Goal: Information Seeking & Learning: Learn about a topic

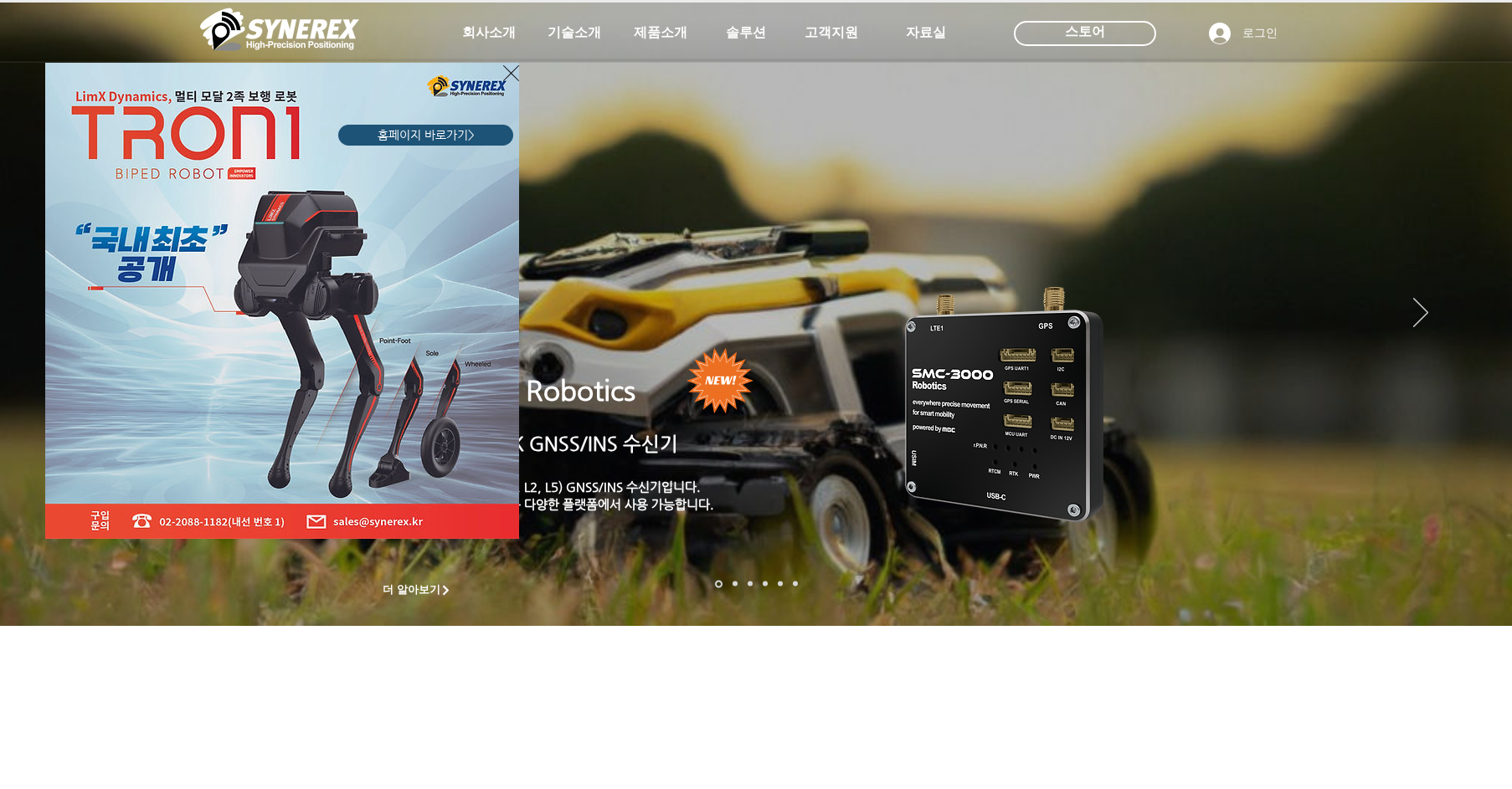
click at [649, 27] on div "LimX Dinamics" at bounding box center [756, 394] width 1512 height 789
click at [520, 70] on div "LimX Dinamics" at bounding box center [756, 394] width 1512 height 789
click at [508, 71] on icon "사이트로 돌아가기" at bounding box center [511, 72] width 16 height 21
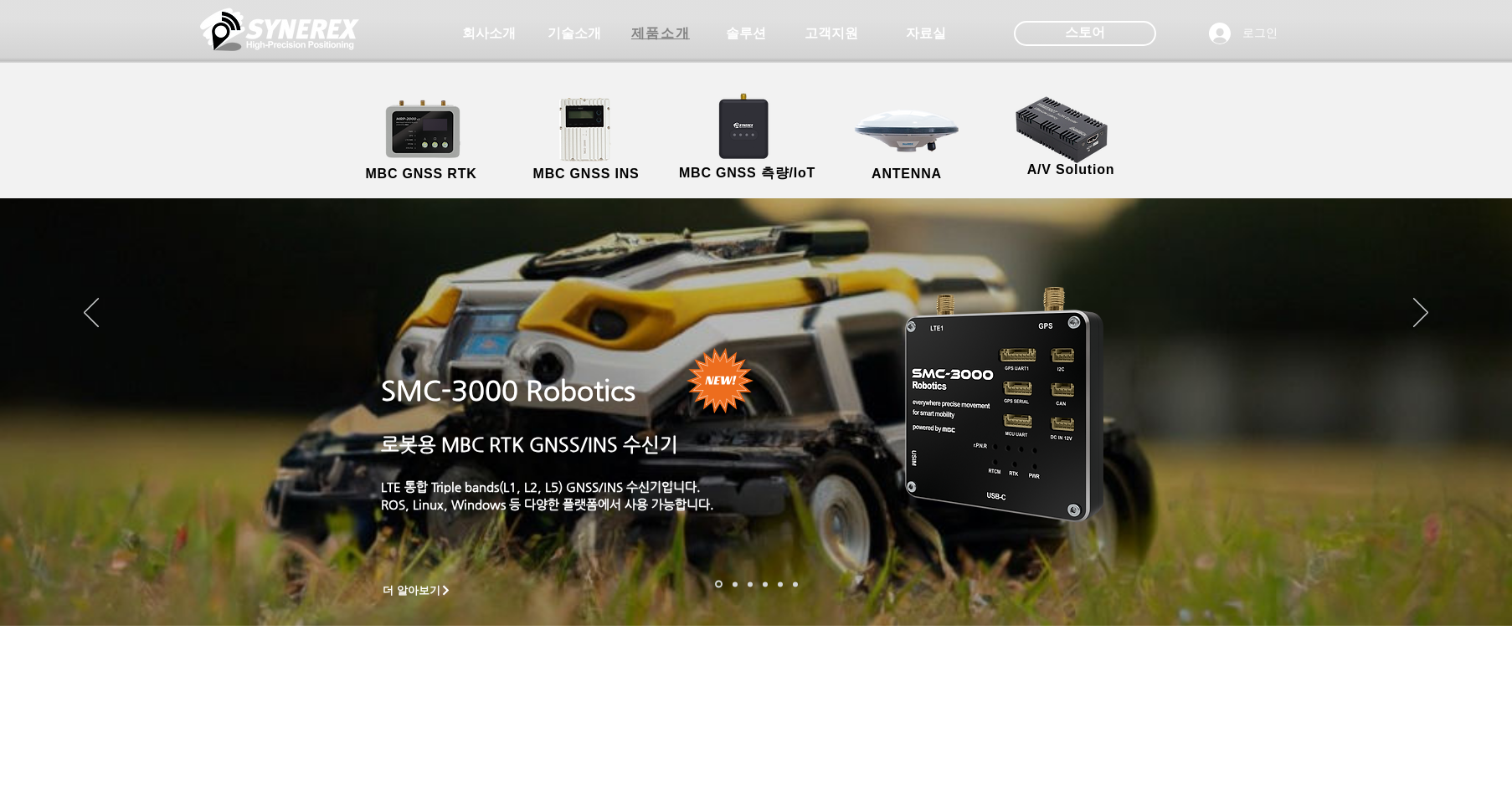
click at [652, 34] on span "제품소개" at bounding box center [660, 34] width 59 height 18
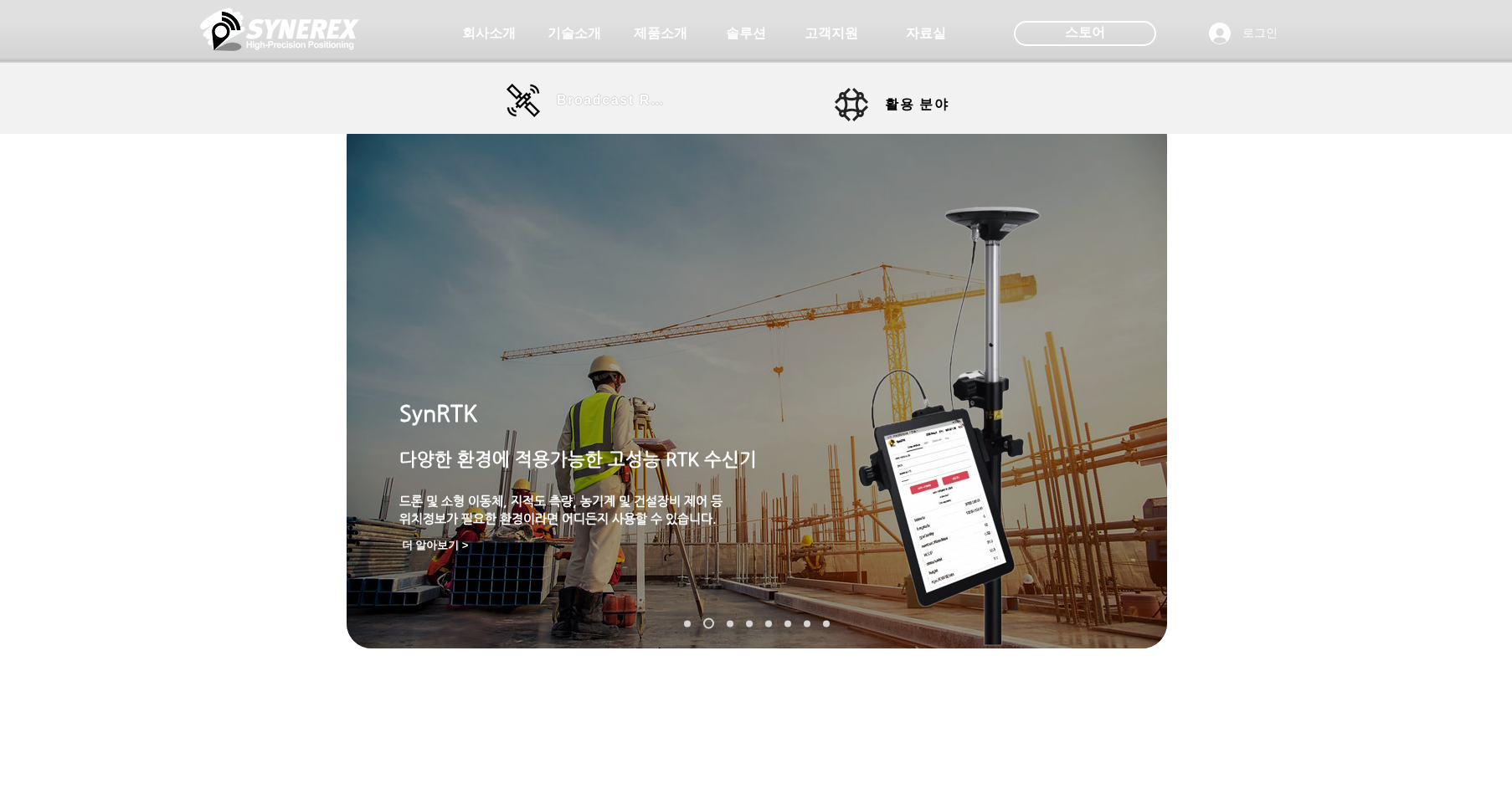
click at [567, 111] on span "Broadcast RTK" at bounding box center [613, 101] width 113 height 34
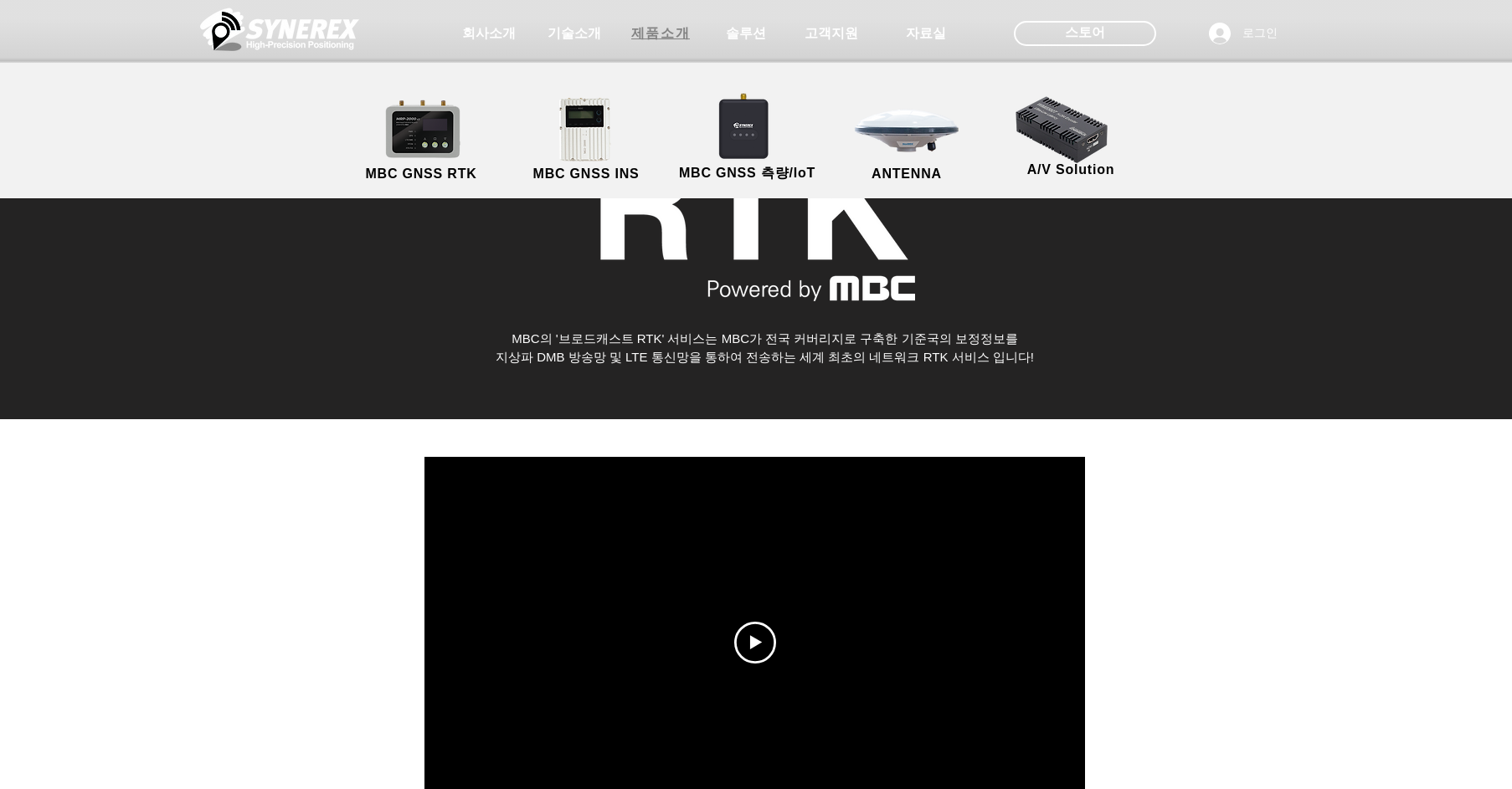
click at [654, 39] on span "제품소개" at bounding box center [660, 34] width 59 height 18
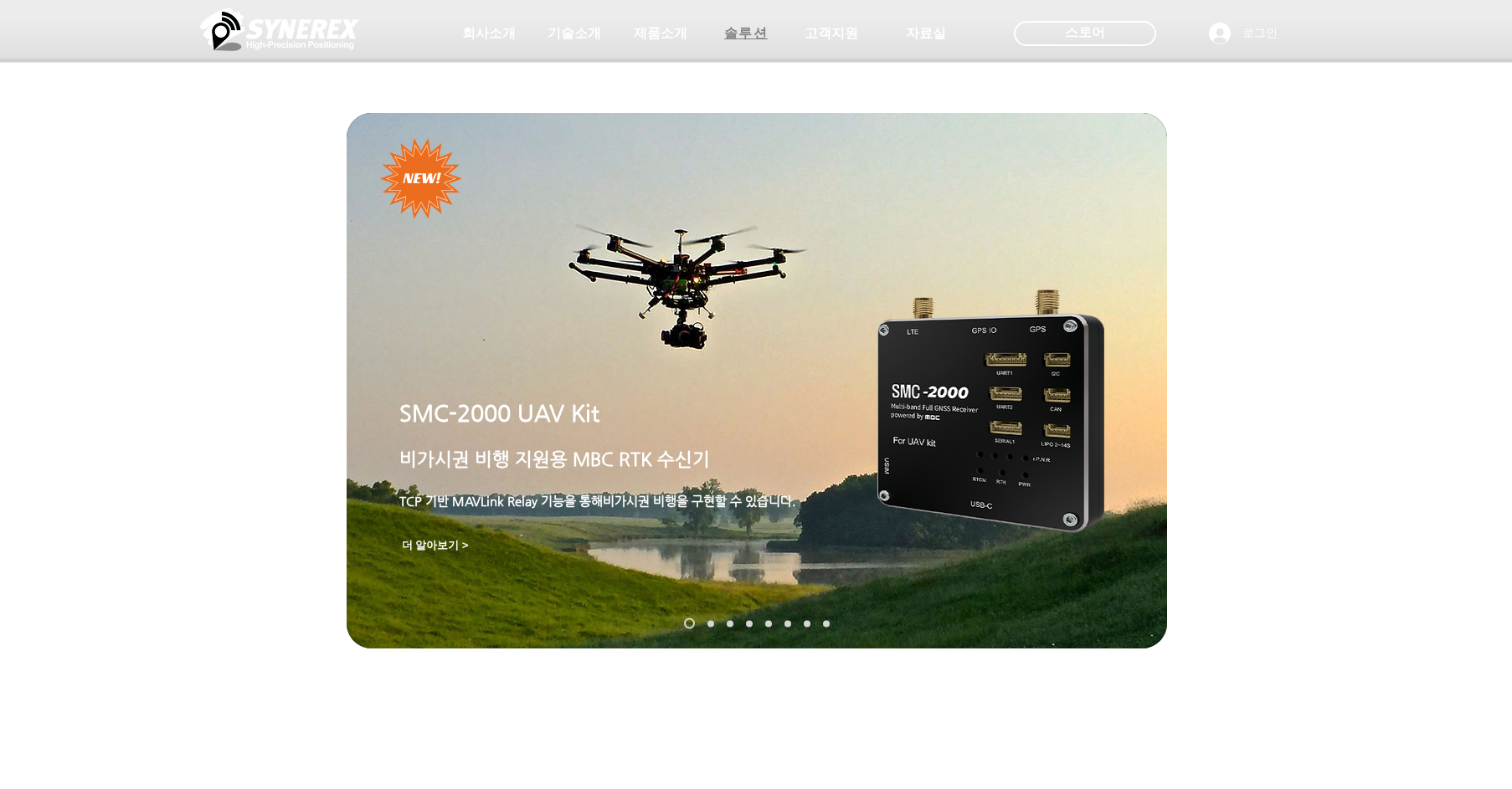
click at [746, 39] on span "솔루션" at bounding box center [746, 34] width 45 height 18
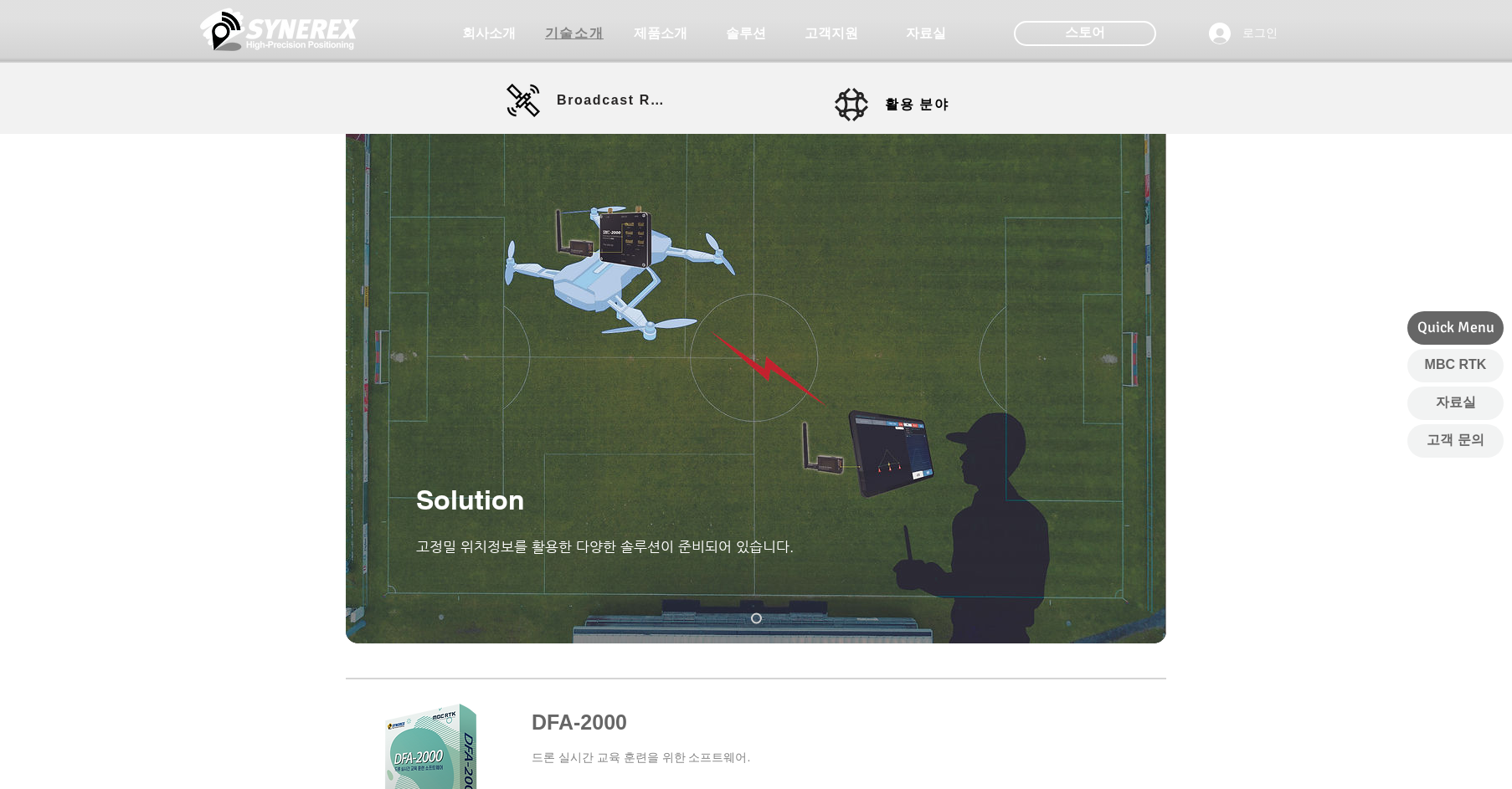
click at [586, 27] on span "기술소개" at bounding box center [574, 34] width 59 height 18
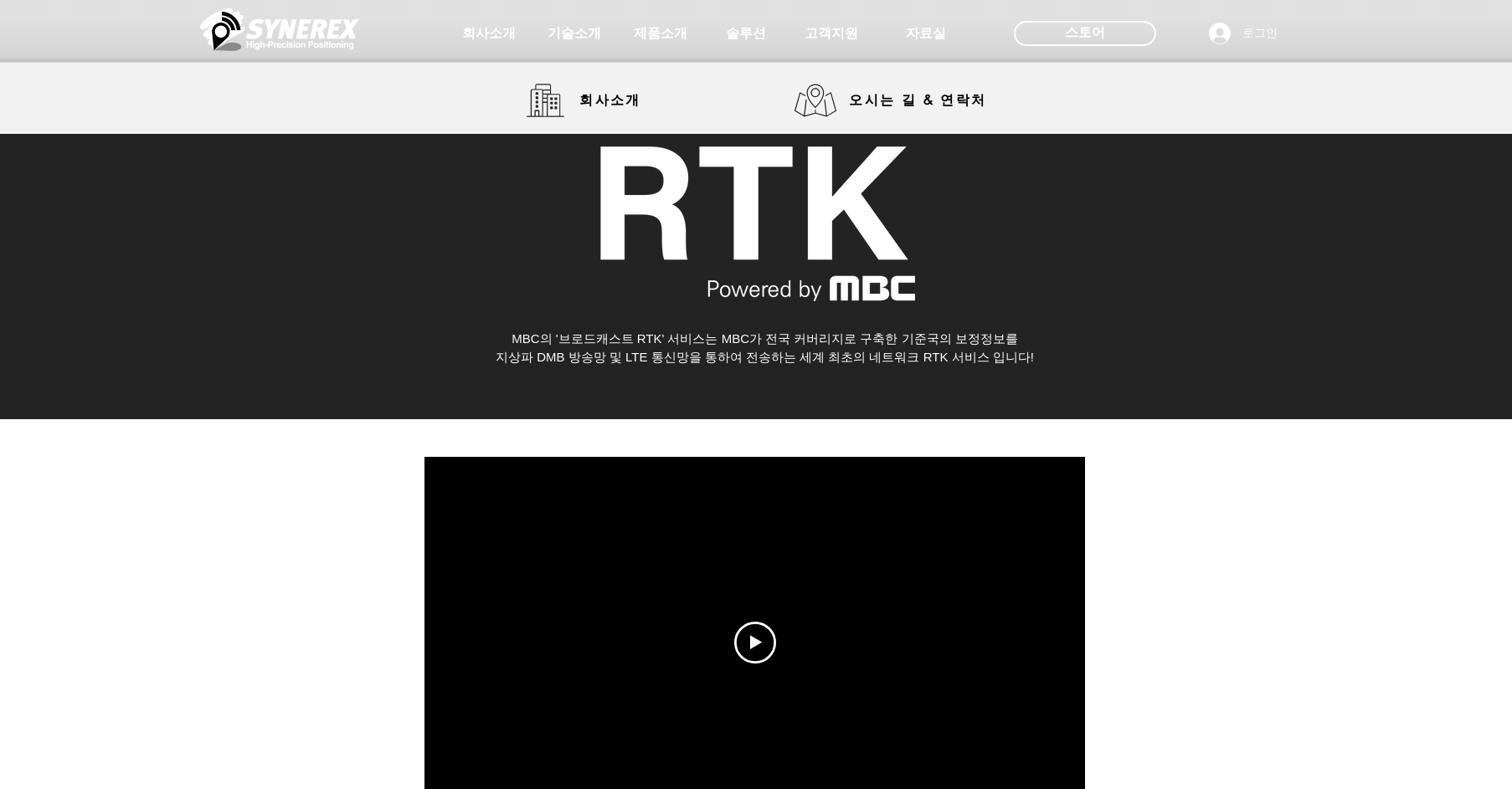
click at [271, 26] on img at bounding box center [279, 29] width 159 height 50
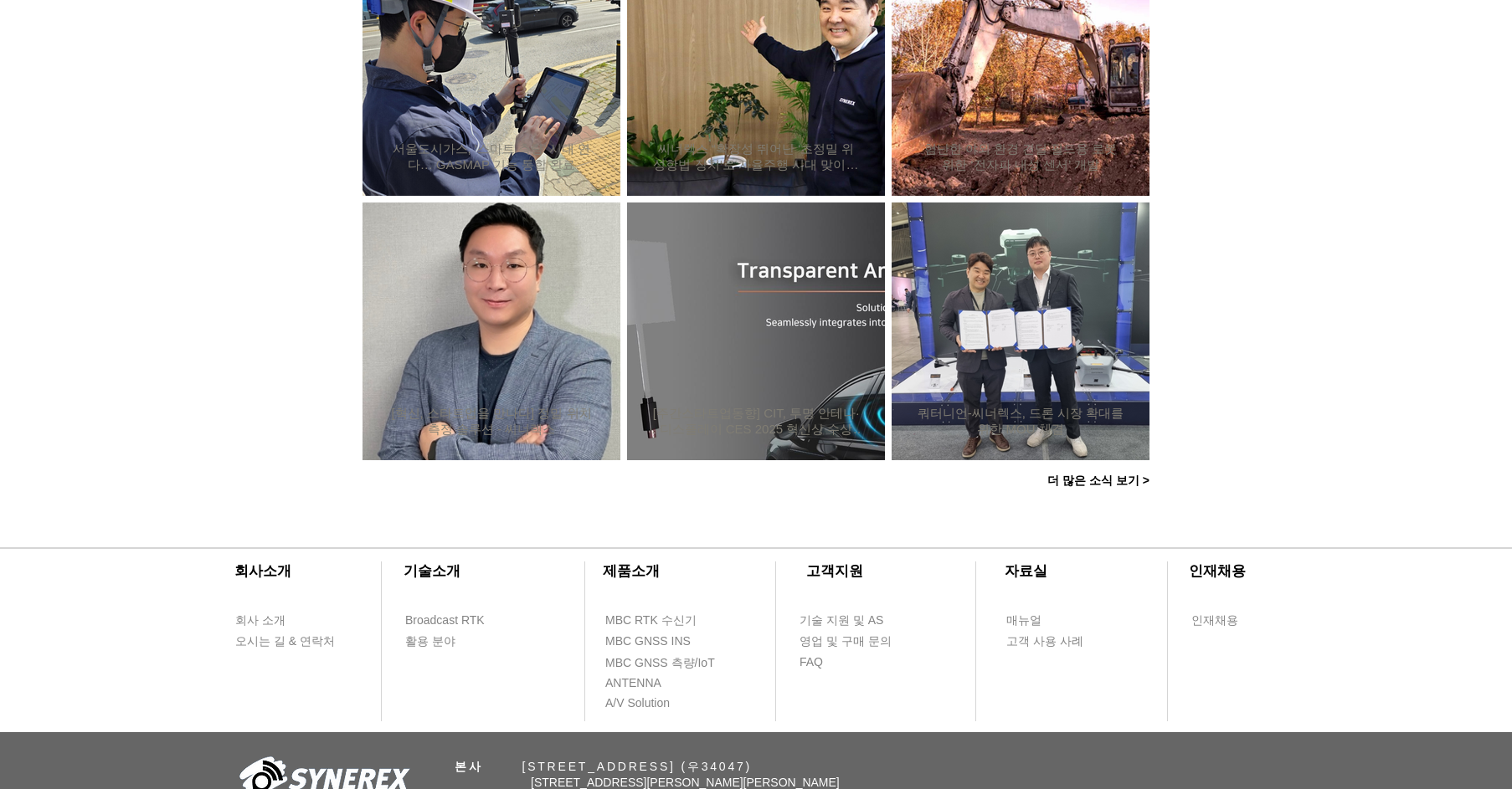
scroll to position [1423, 0]
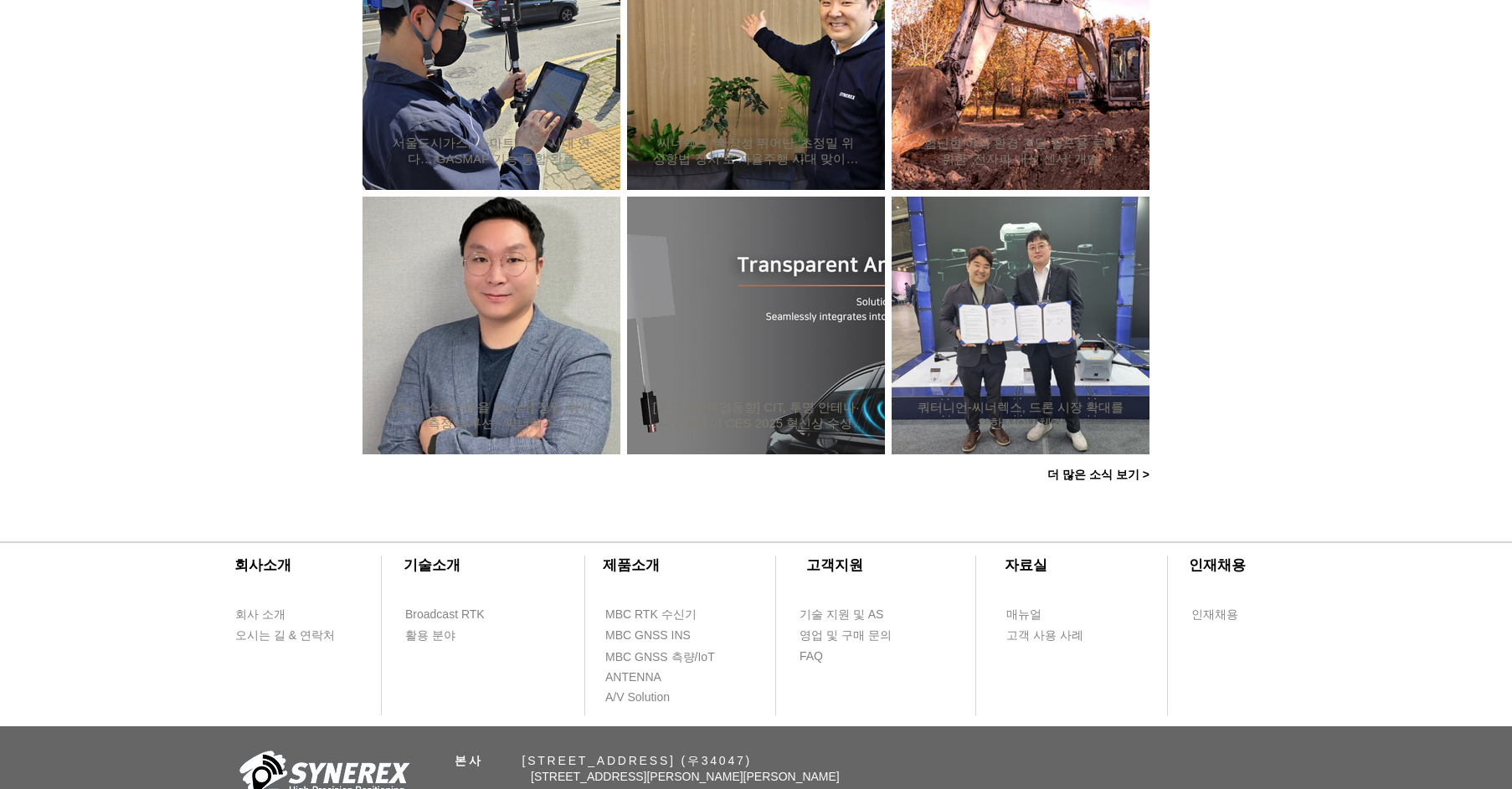
click at [1055, 466] on span "더 많은 소식 보기 >" at bounding box center [1098, 476] width 126 height 34
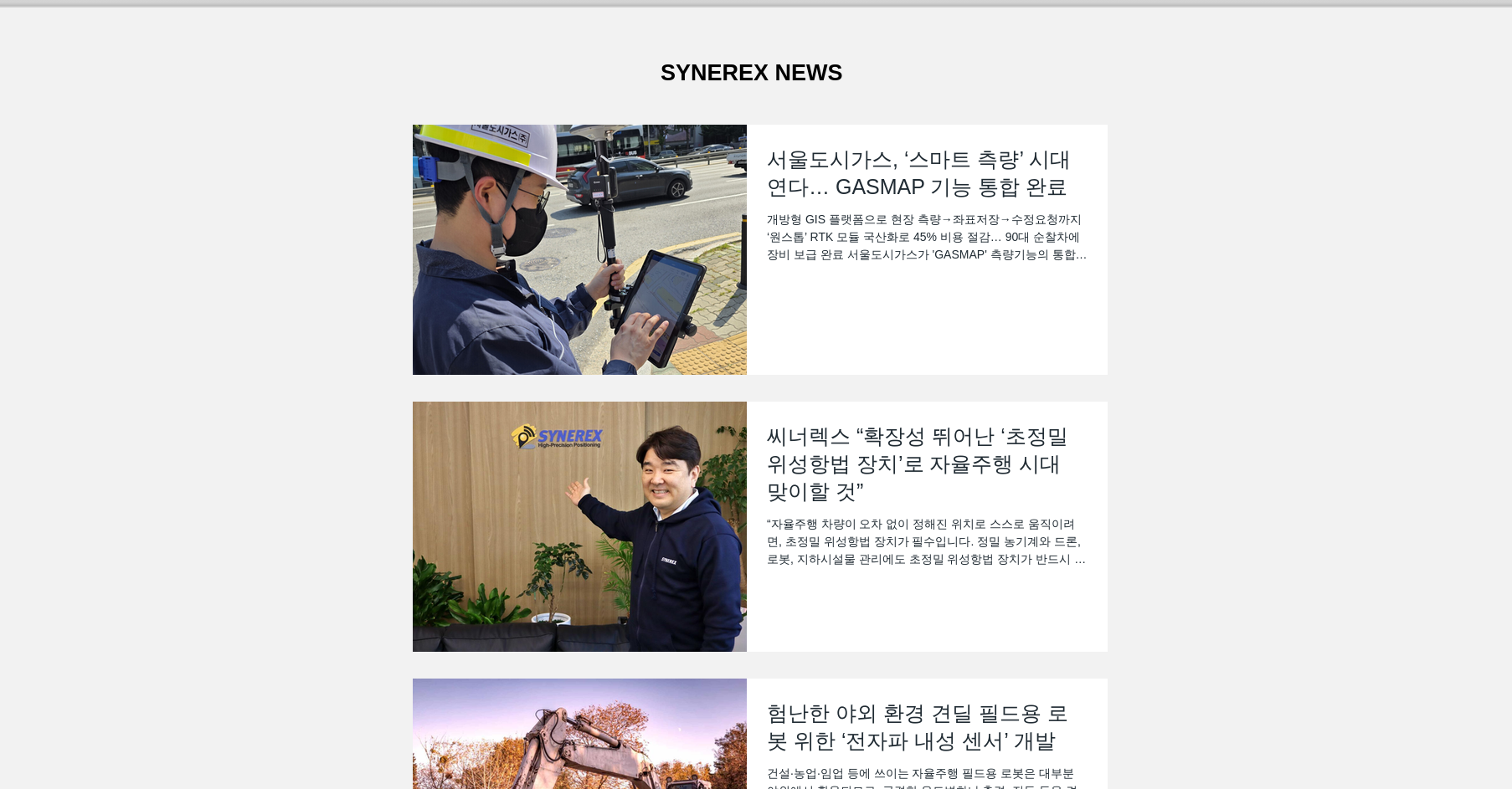
scroll to position [84, 0]
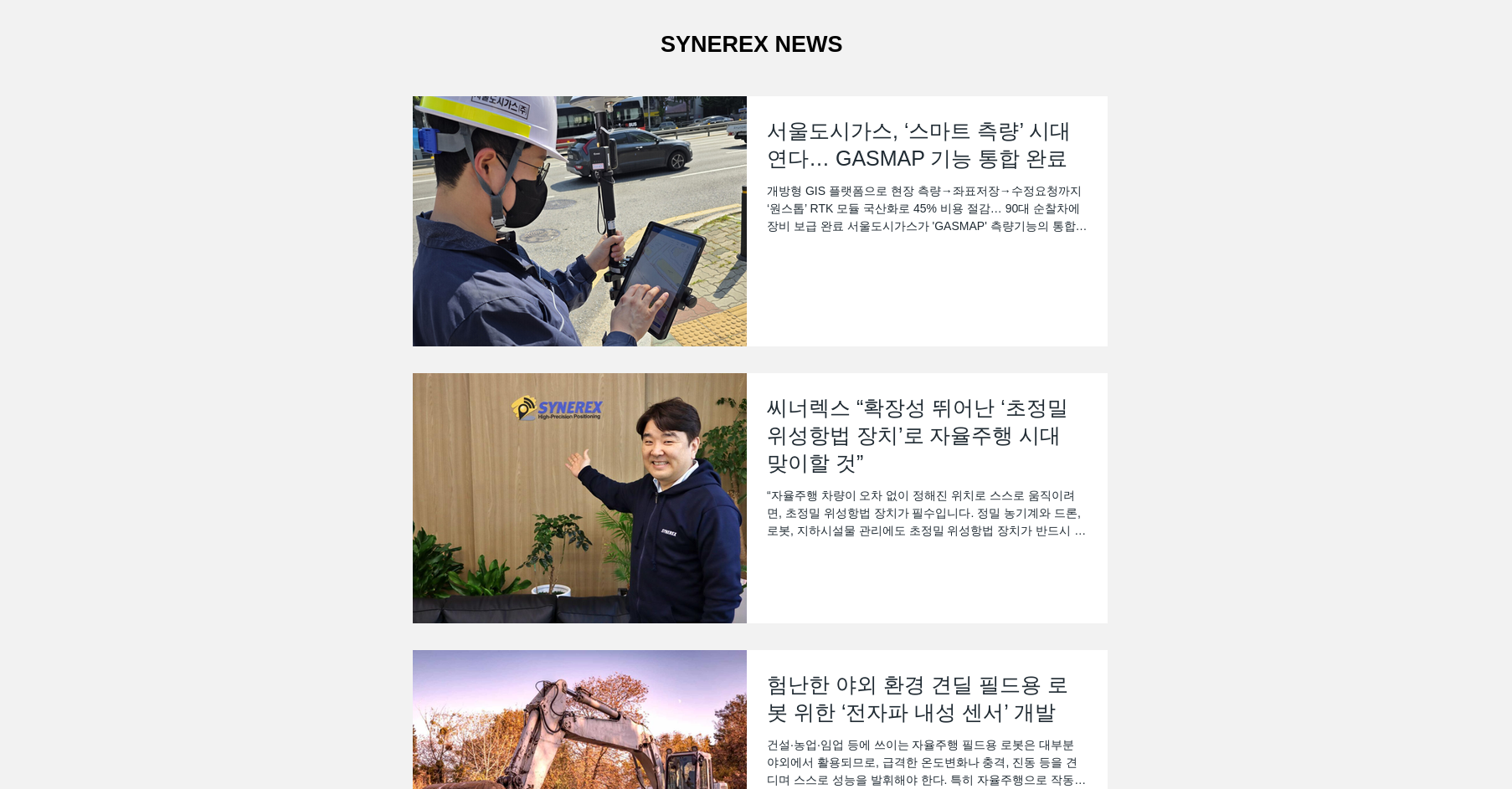
click at [920, 198] on div "개방형 GIS 플랫폼으로 현장 측량→좌표저장→수정요청까지 ‘원스톱’ RTK 모듈 국산화로 45% 비용 절감… 90대 순찰차에 장비 보급 완료 …" at bounding box center [926, 208] width 320 height 53
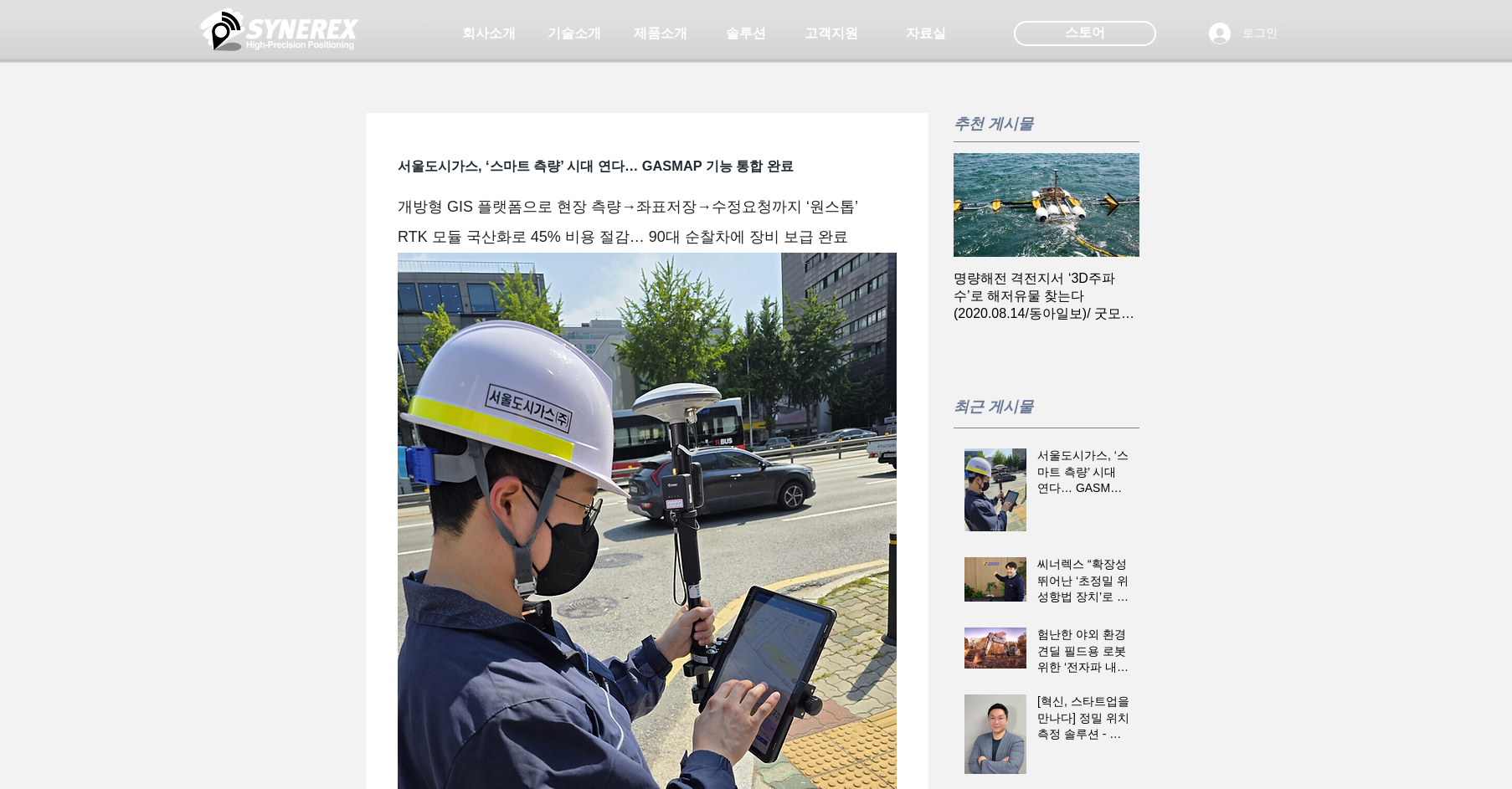
drag, startPoint x: 419, startPoint y: 246, endPoint x: 536, endPoint y: 245, distance: 117.0
click at [536, 245] on div at bounding box center [756, 124] width 1512 height 248
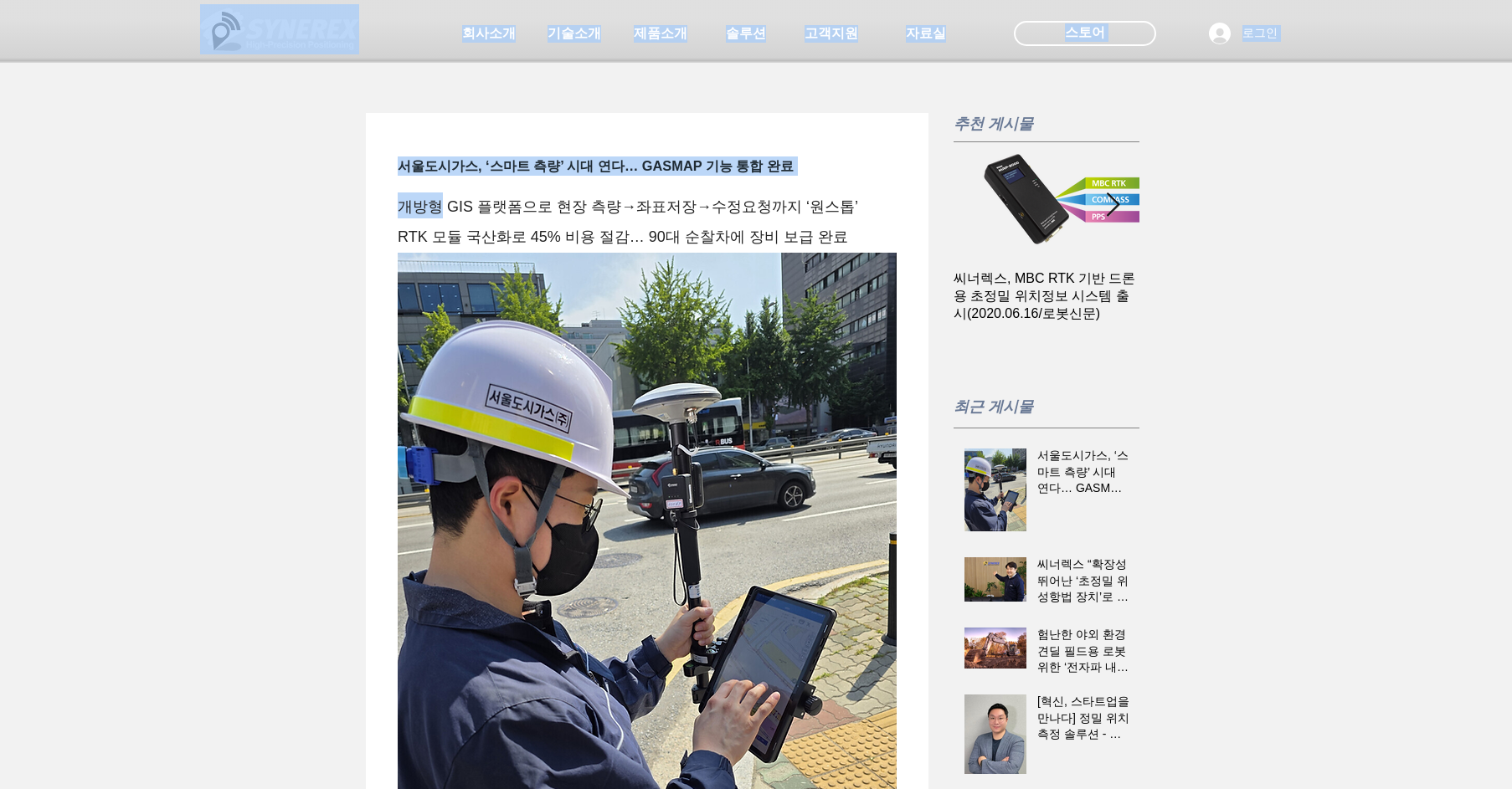
drag, startPoint x: 440, startPoint y: 257, endPoint x: 839, endPoint y: 255, distance: 399.0
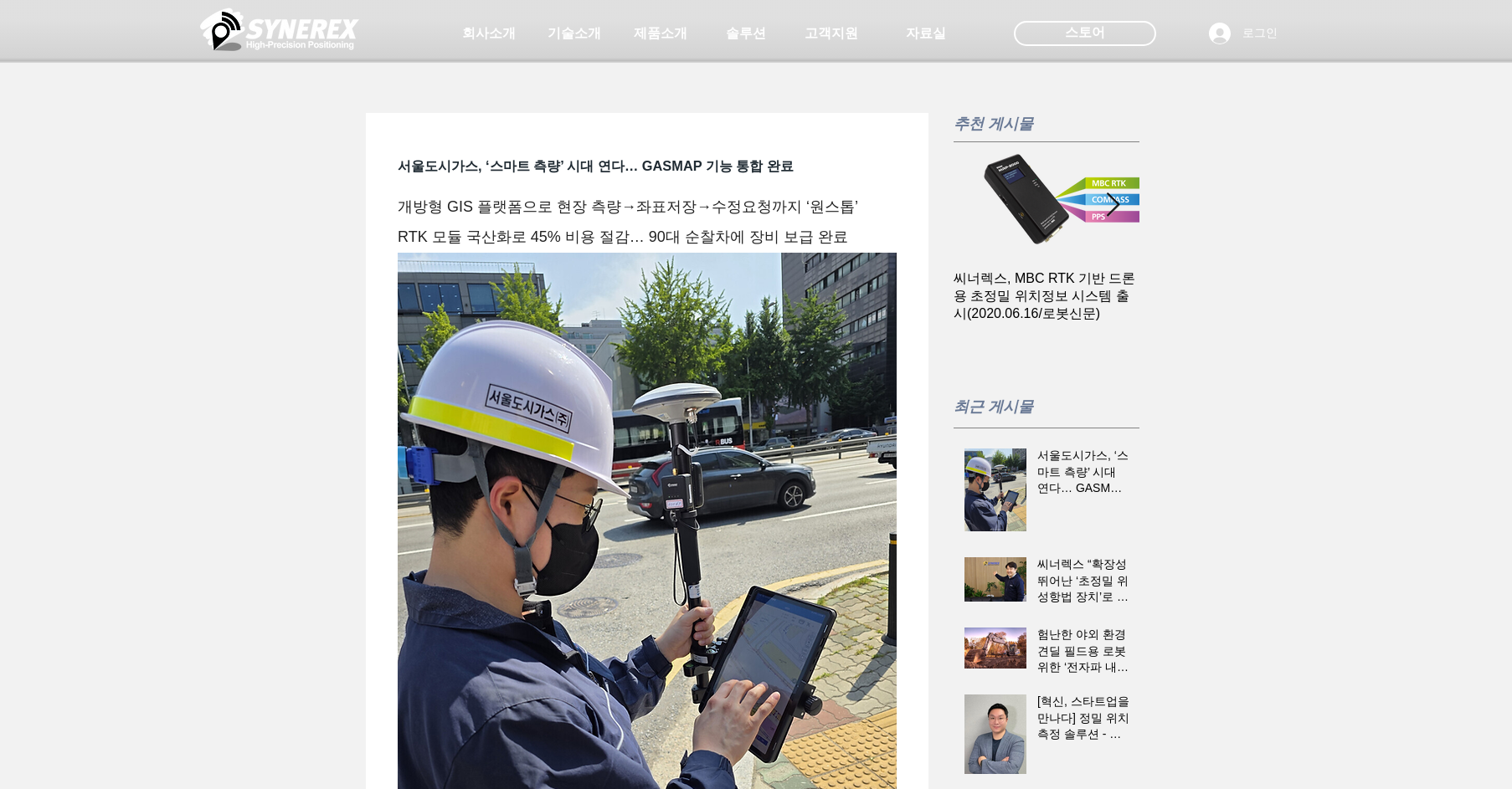
drag, startPoint x: 839, startPoint y: 255, endPoint x: 587, endPoint y: 262, distance: 252.1
click at [587, 249] on span "RTK 모듈 국산화로 45% 비용 절감… 90대 순찰차에 장비 보급 완료" at bounding box center [646, 235] width 499 height 26
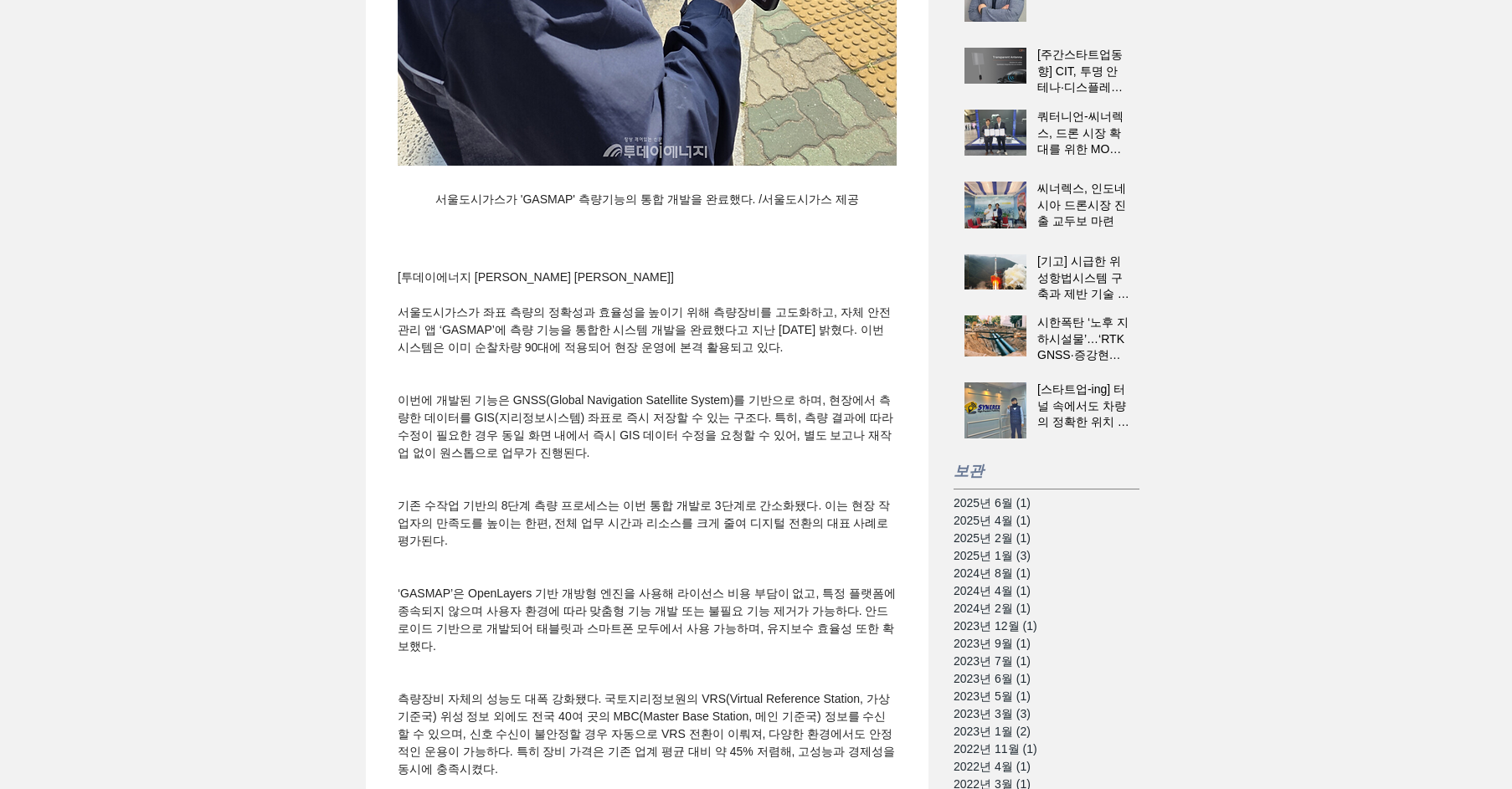
scroll to position [753, 0]
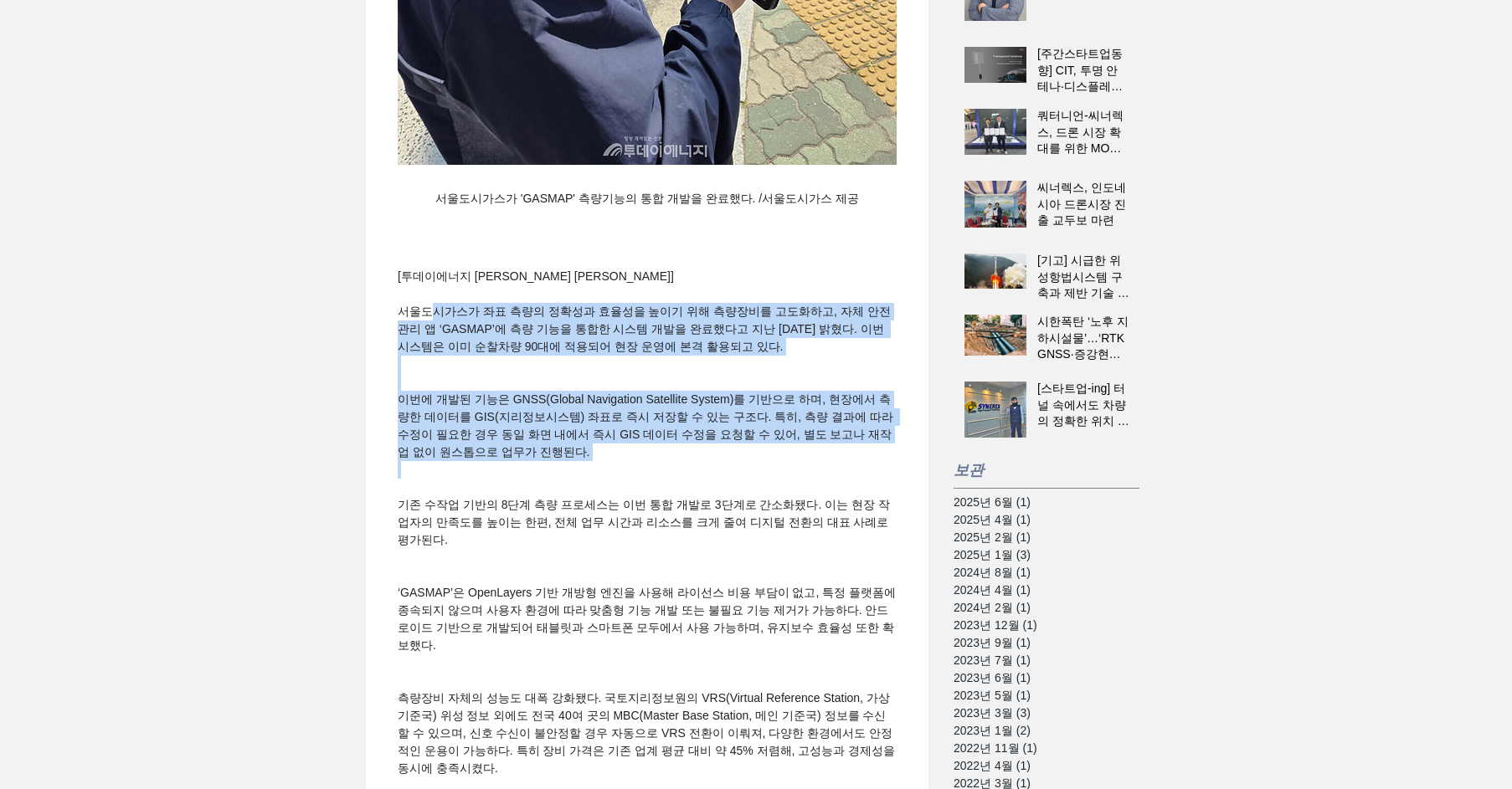
drag, startPoint x: 429, startPoint y: 345, endPoint x: 750, endPoint y: 511, distance: 361.4
click at [750, 511] on div "개방형 GIS 플랫폼으로 현장 측량→좌표저장→수정요청까지 ‘원스톱’ RTK 모듈 국산화로 45% 비용 절감… 90대 순찰차에 장비 보급 완료 …" at bounding box center [647, 258] width 529 height 1637
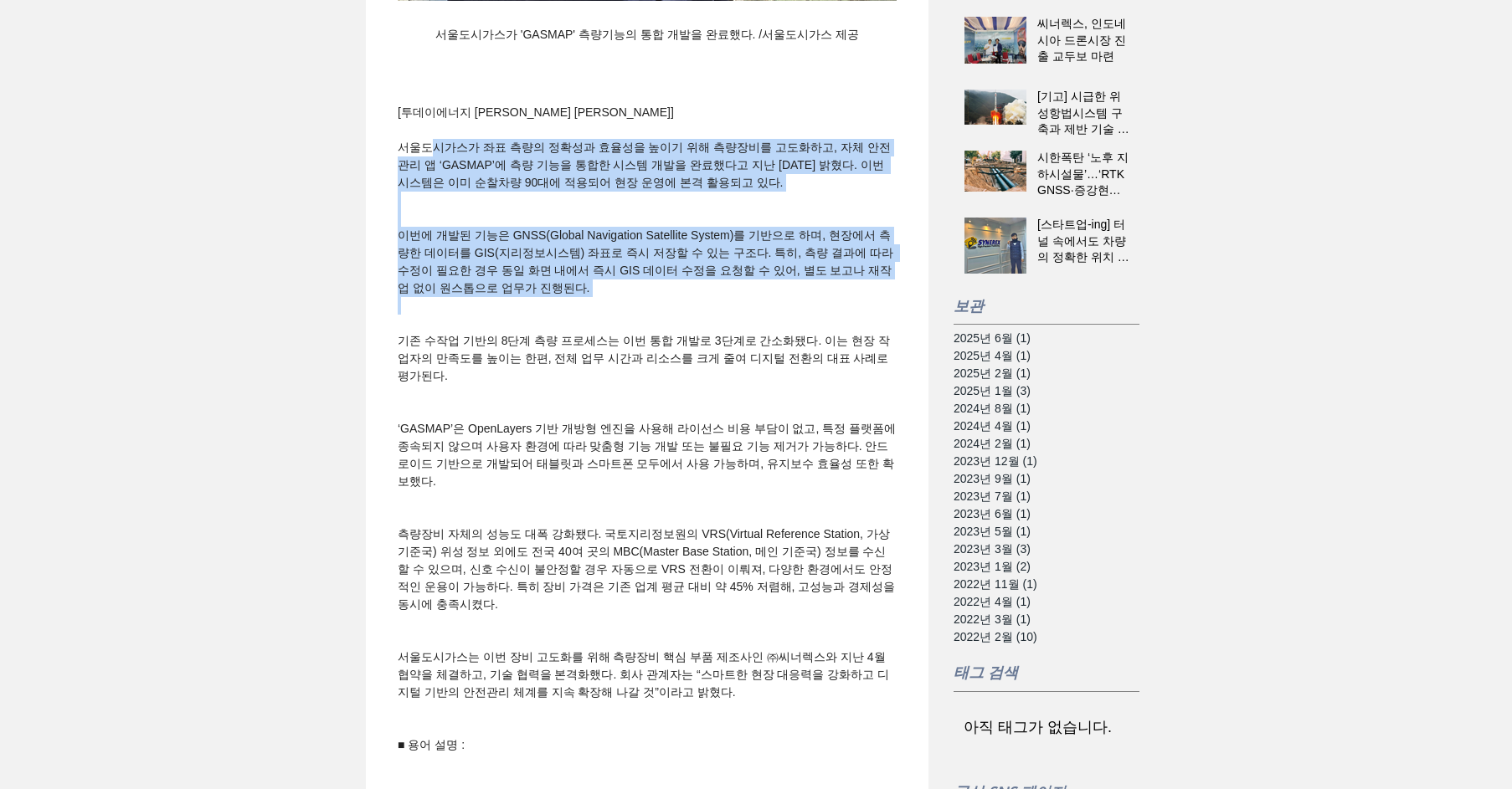
scroll to position [920, 0]
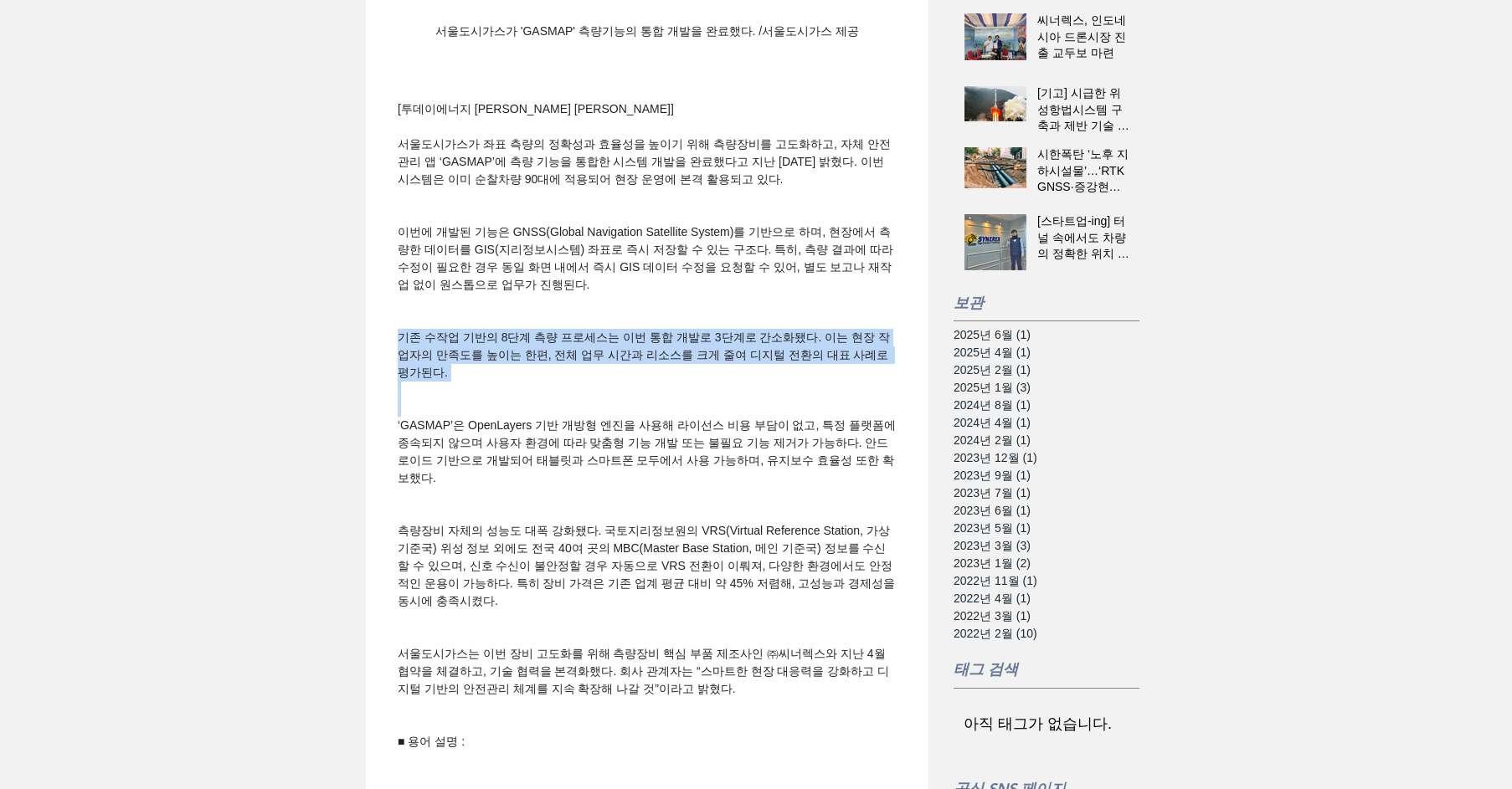
drag, startPoint x: 396, startPoint y: 378, endPoint x: 708, endPoint y: 442, distance: 318.5
click at [708, 442] on div "개방형 GIS 플랫폼으로 현장 측량→좌표저장→수정요청까지 ‘원스톱’ RTK 모듈 국산화로 45% 비용 절감… 90대 순찰차에 장비 보급 완료 …" at bounding box center [647, 90] width 529 height 1637
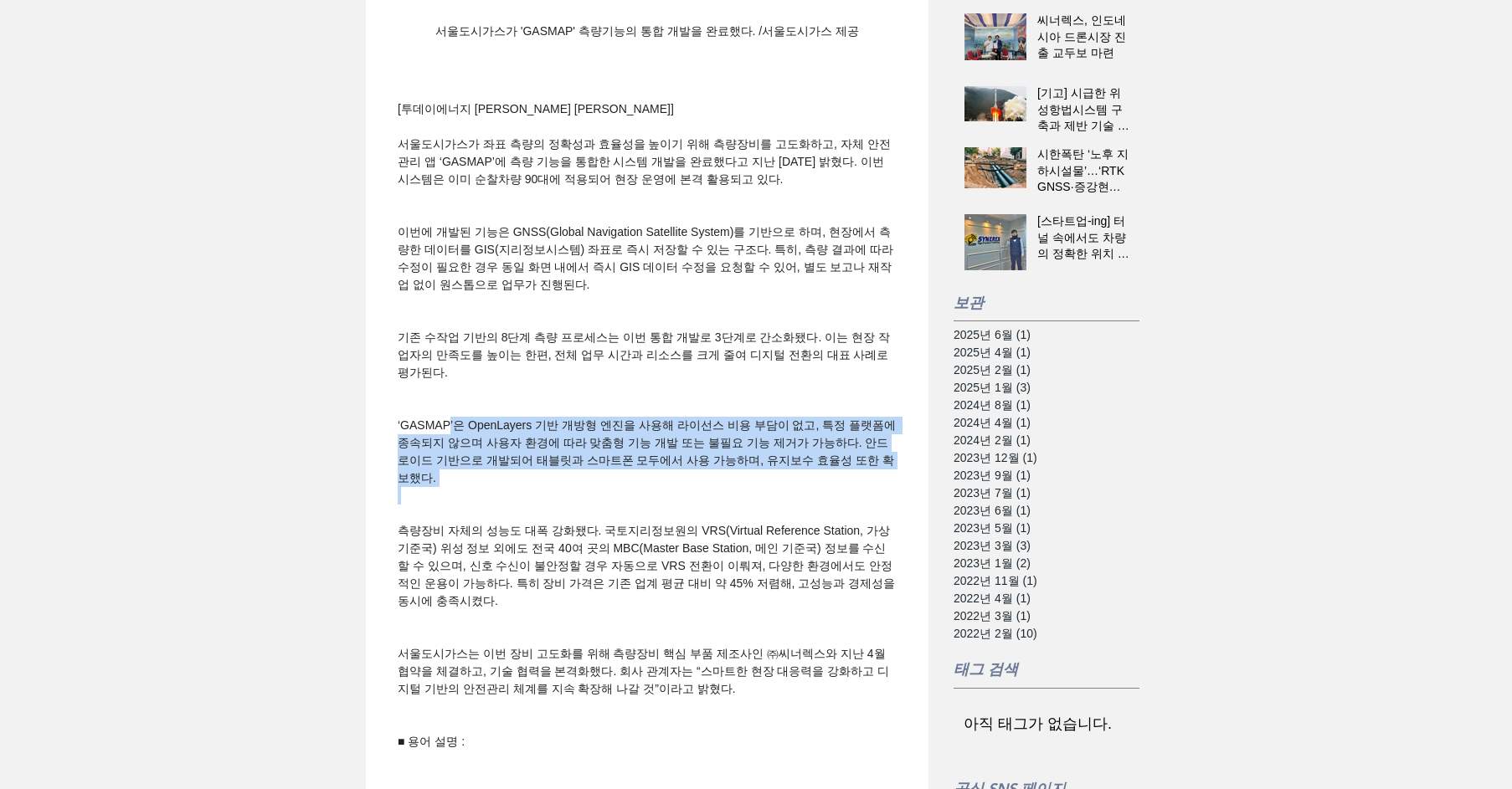
drag, startPoint x: 446, startPoint y: 463, endPoint x: 801, endPoint y: 534, distance: 362.0
click at [803, 534] on div "개방형 GIS 플랫폼으로 현장 측량→좌표저장→수정요청까지 ‘원스톱’ RTK 모듈 국산화로 45% 비용 절감… 90대 순찰차에 장비 보급 완료 …" at bounding box center [647, 90] width 529 height 1637
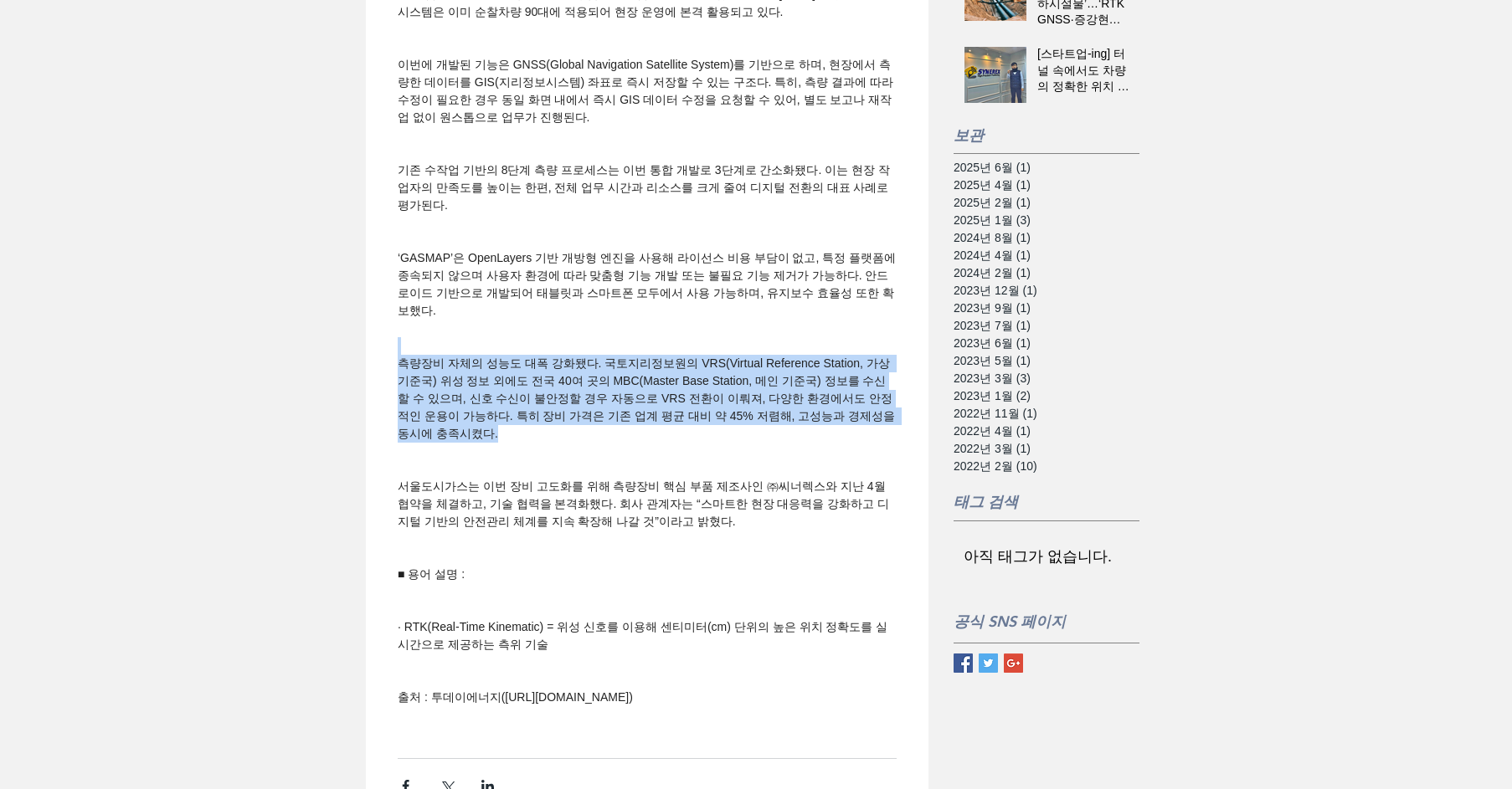
drag, startPoint x: 599, startPoint y: 392, endPoint x: 730, endPoint y: 479, distance: 157.3
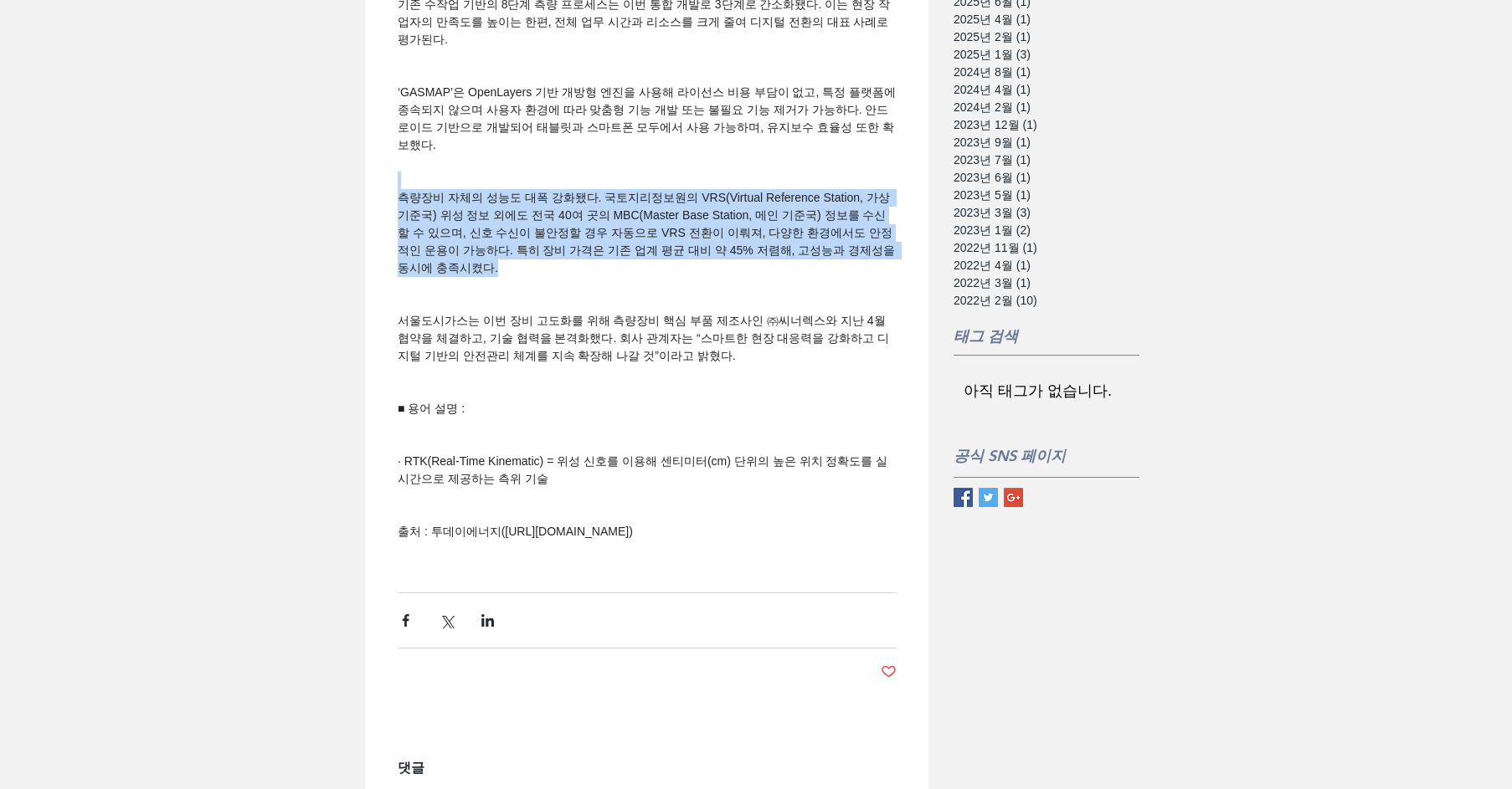
scroll to position [1256, 0]
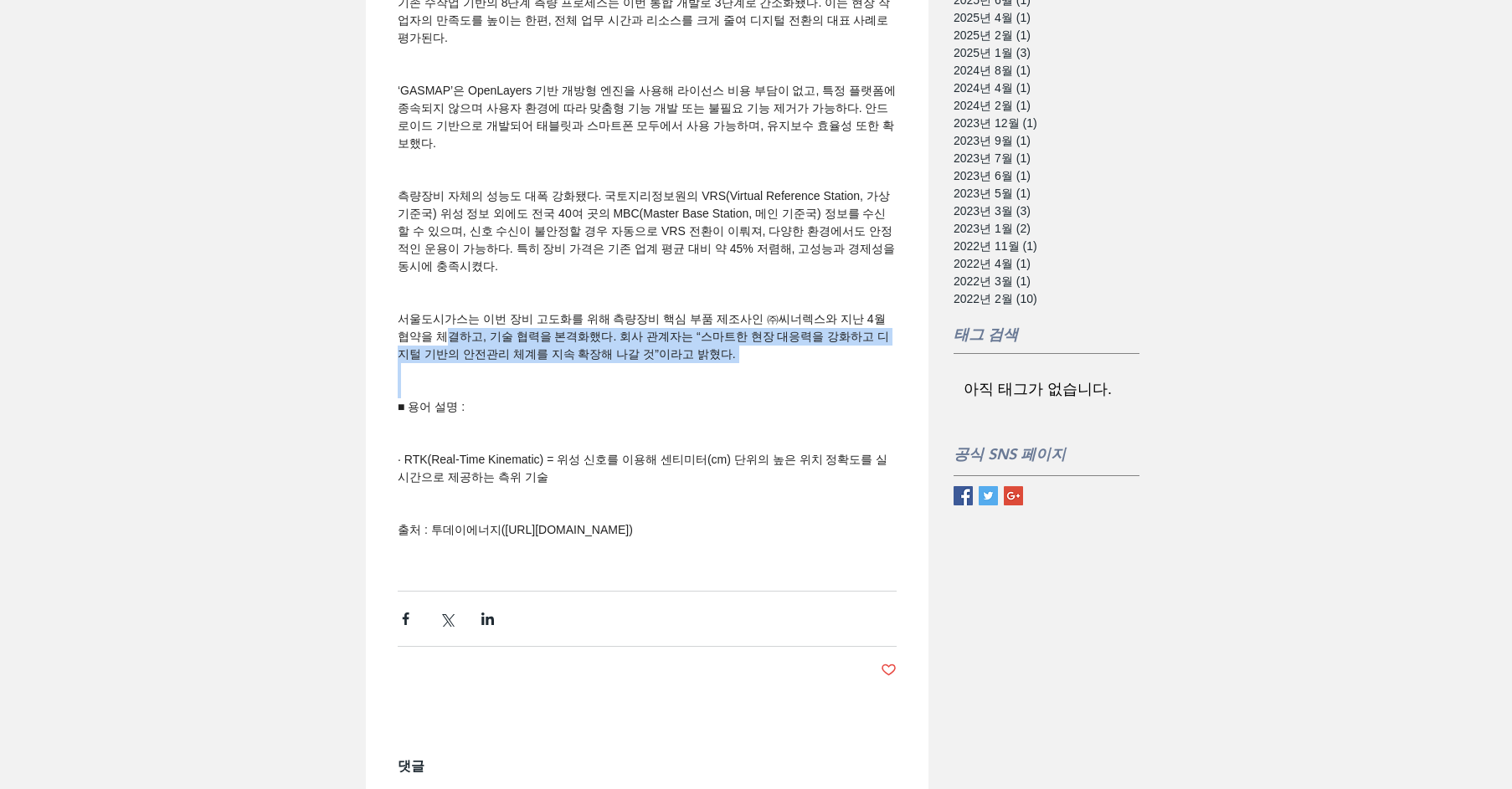
drag, startPoint x: 448, startPoint y: 368, endPoint x: 790, endPoint y: 426, distance: 346.9
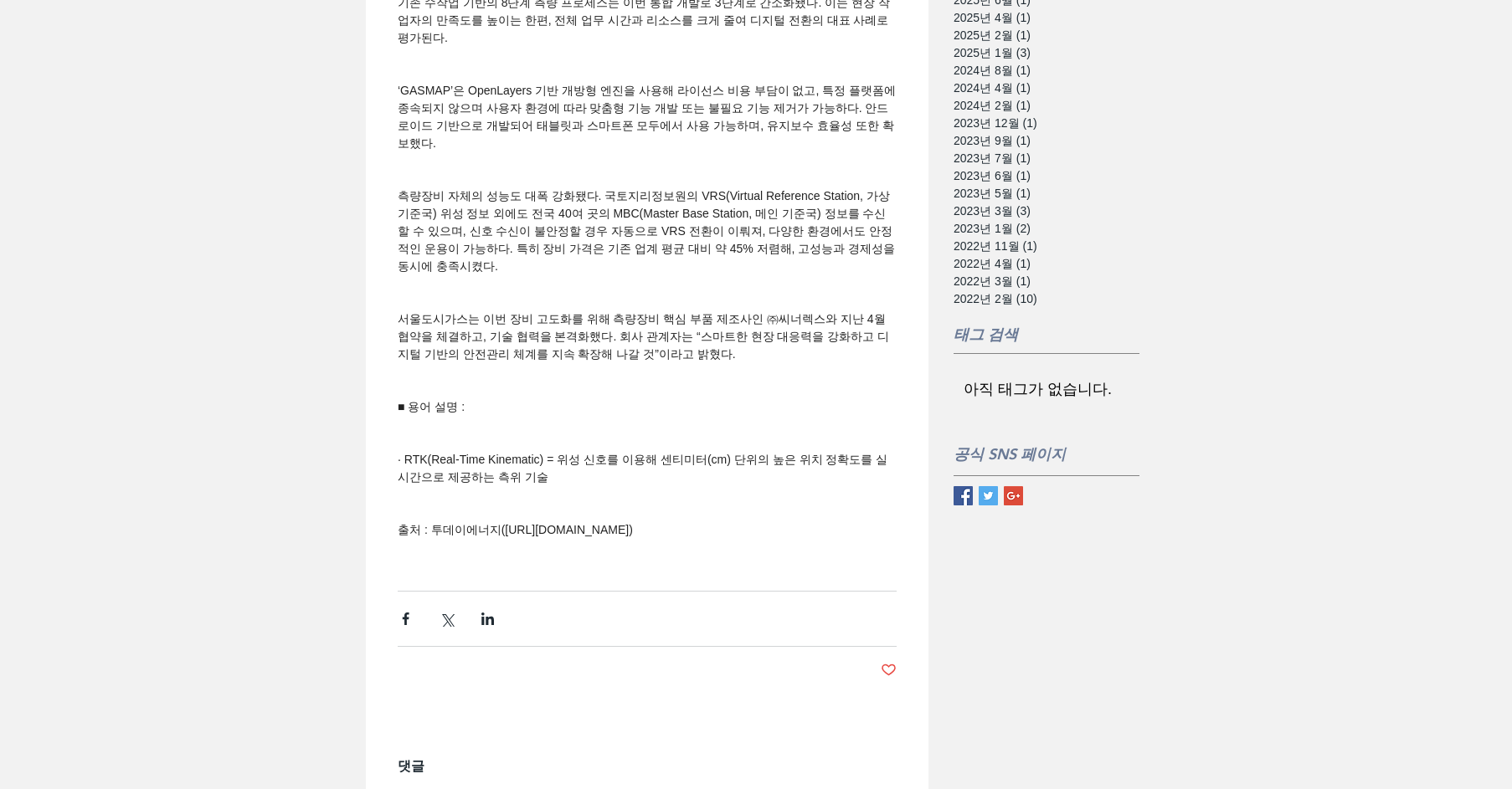
click at [637, 434] on span "main content" at bounding box center [646, 425] width 499 height 18
drag, startPoint x: 569, startPoint y: 502, endPoint x: 787, endPoint y: 551, distance: 223.4
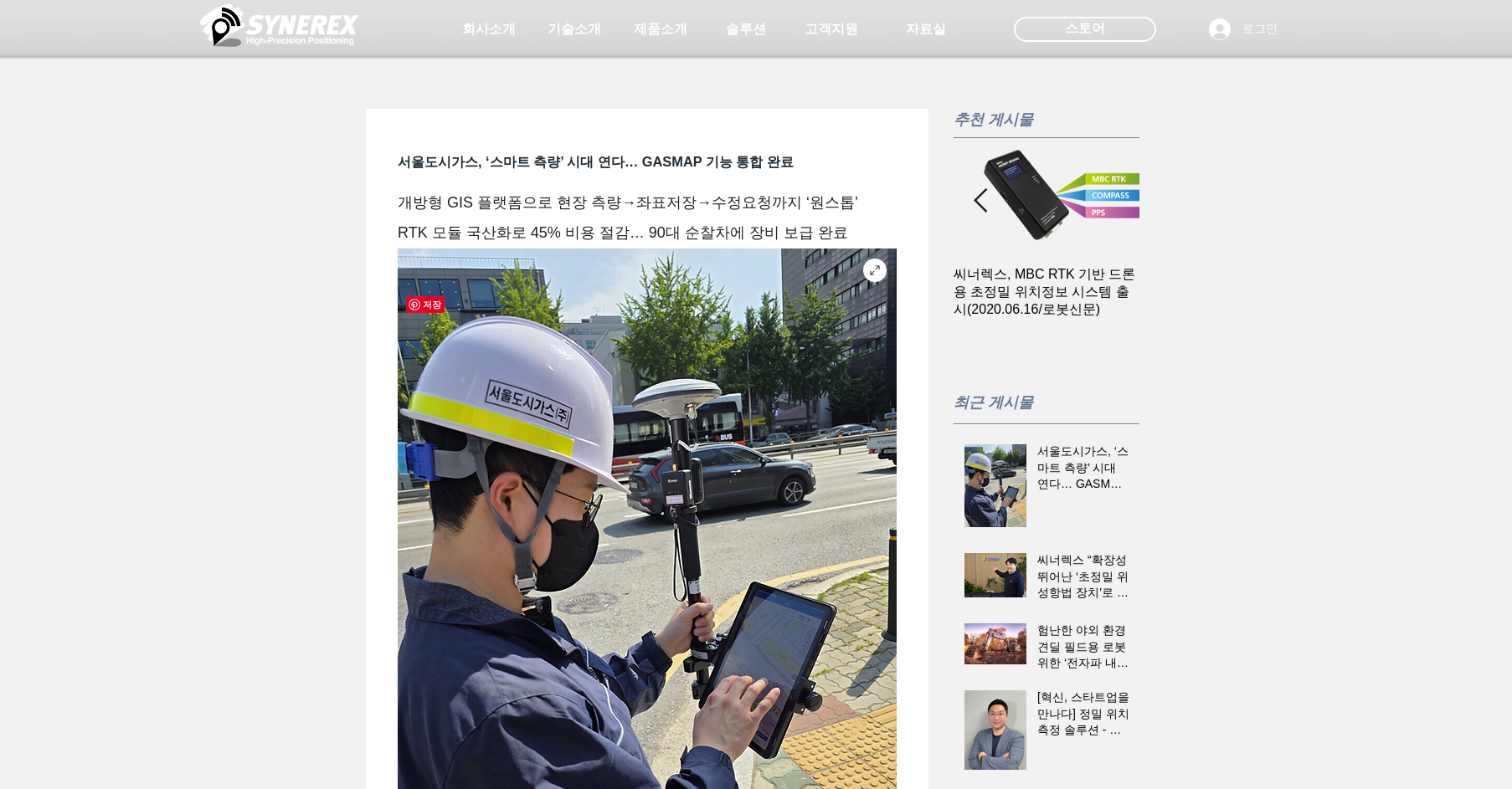
scroll to position [0, 0]
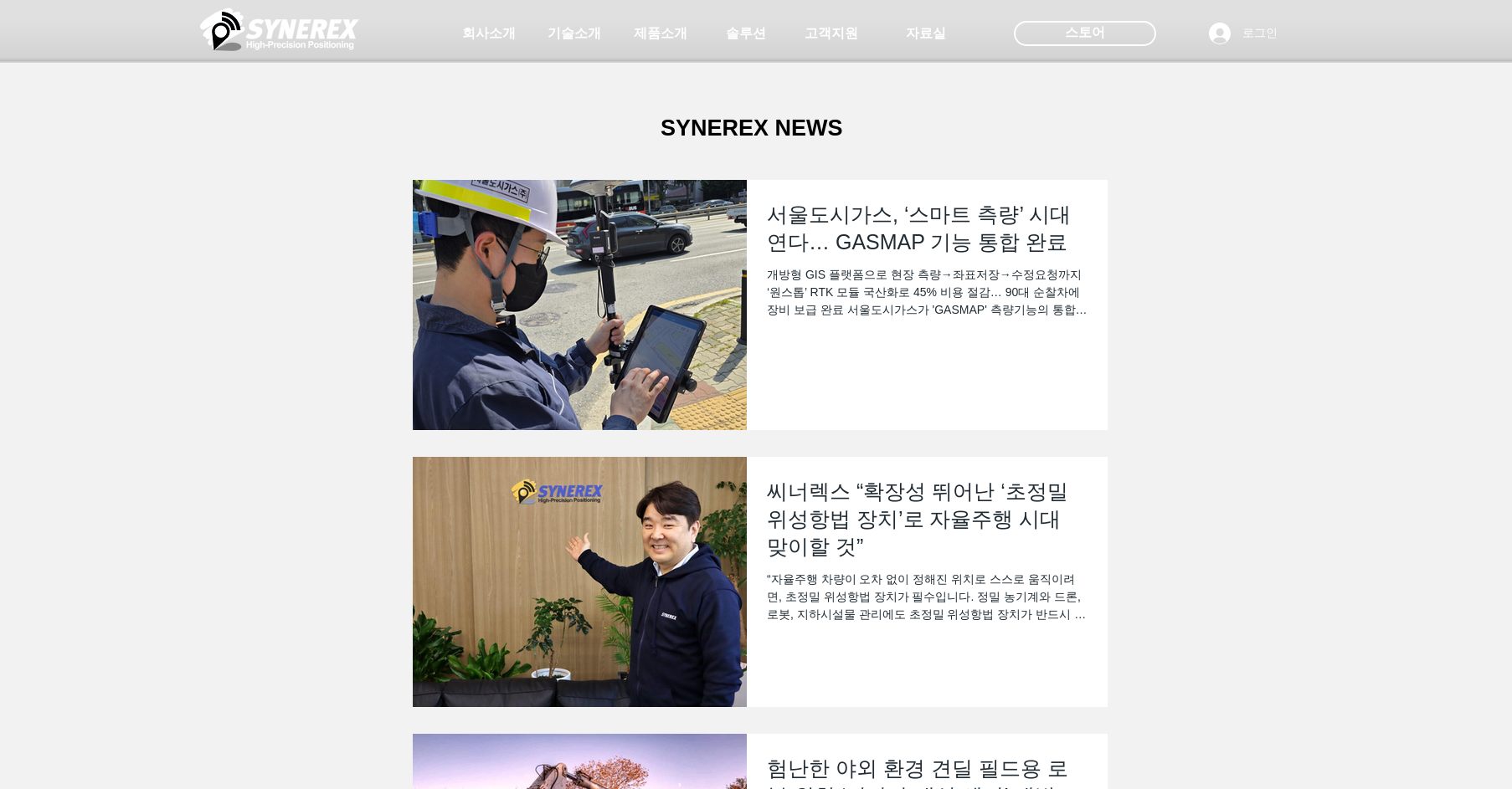
scroll to position [84, 0]
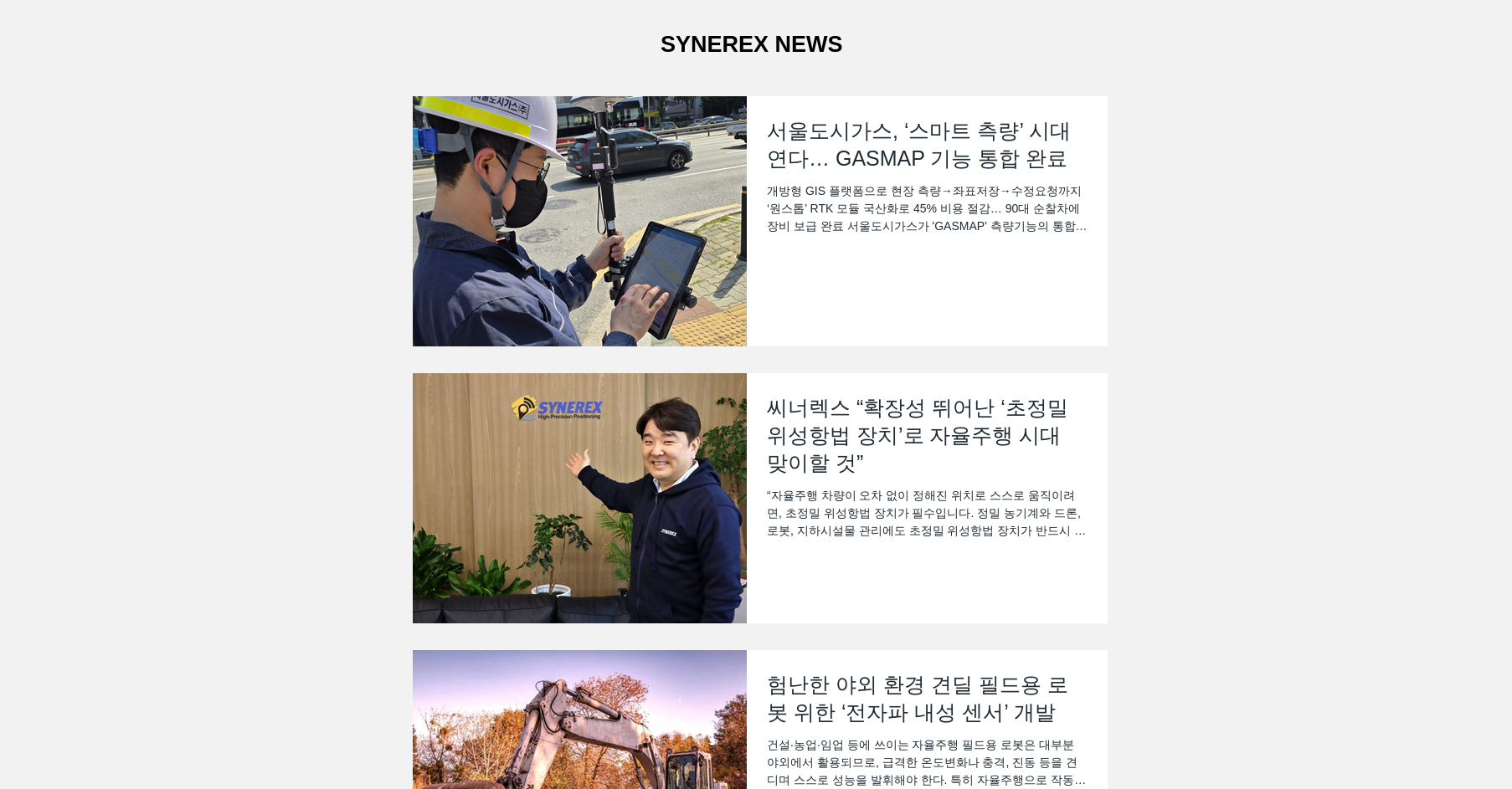
click at [38, 343] on div "main content" at bounding box center [756, 582] width 1512 height 820
click at [23, 362] on div "main content" at bounding box center [756, 582] width 1512 height 820
